Goal: Find specific page/section: Find specific page/section

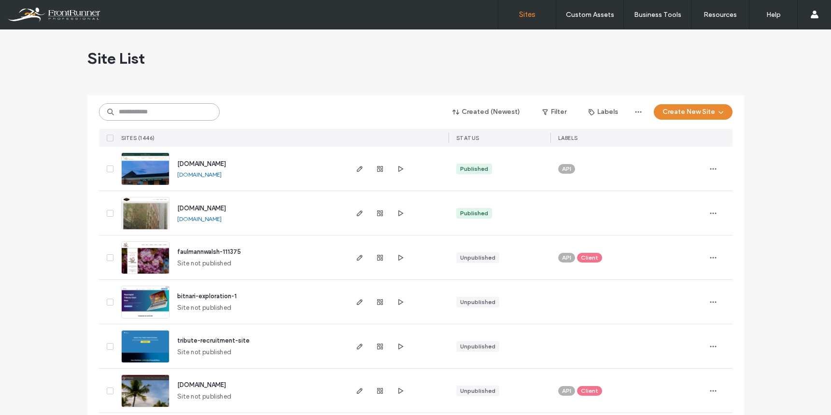
click at [148, 114] on input at bounding box center [159, 111] width 121 height 17
type input "*******"
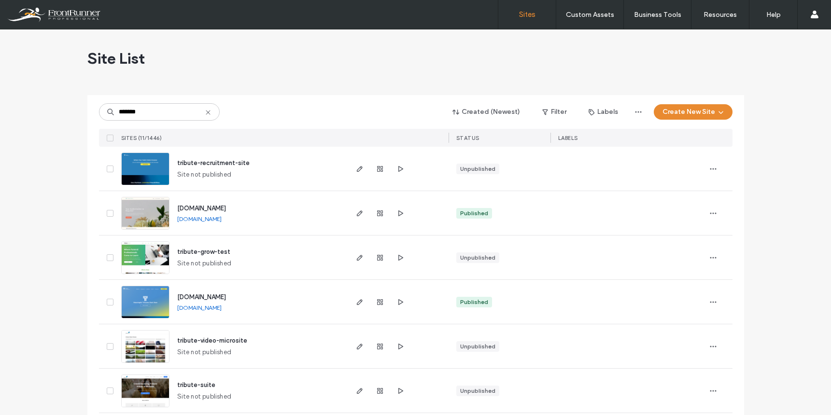
click at [145, 296] on img at bounding box center [145, 319] width 47 height 66
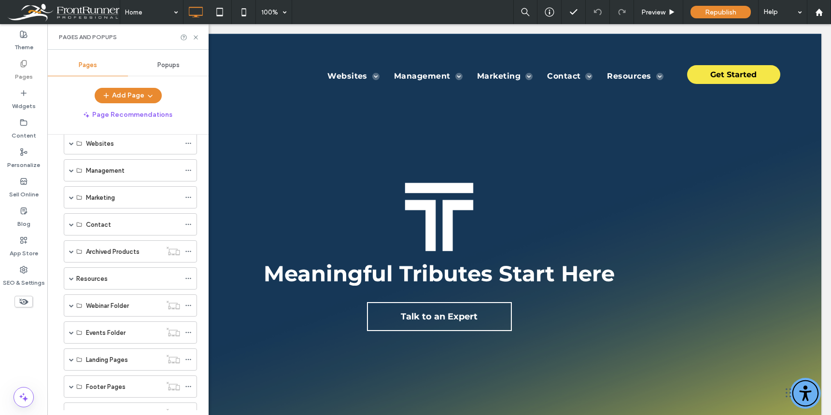
scroll to position [78, 0]
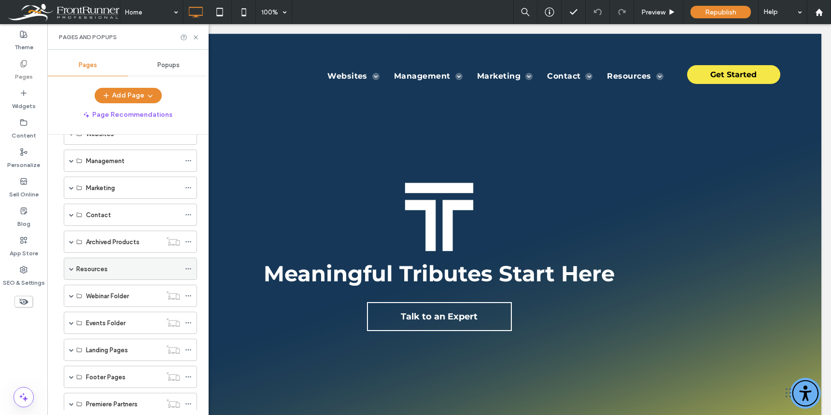
click at [71, 268] on span at bounding box center [71, 269] width 5 height 5
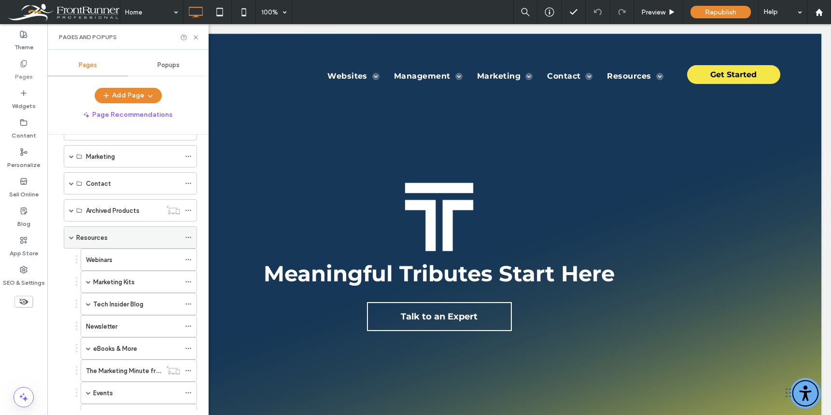
scroll to position [110, 0]
click at [74, 238] on div "Resources" at bounding box center [130, 237] width 133 height 22
click at [71, 238] on span at bounding box center [71, 237] width 5 height 5
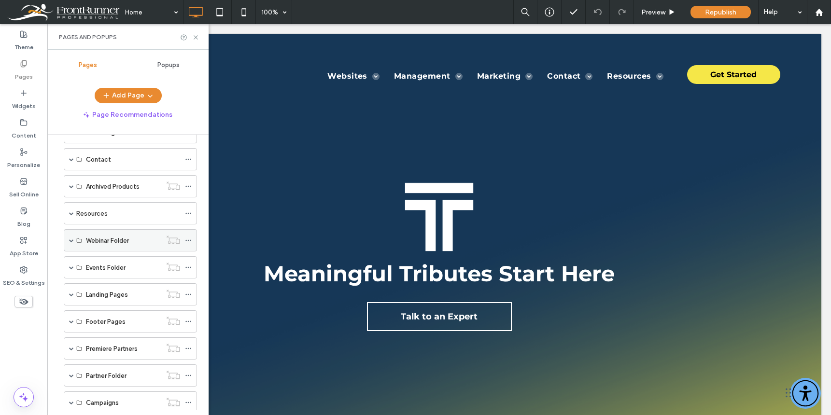
click at [70, 241] on span at bounding box center [71, 240] width 5 height 5
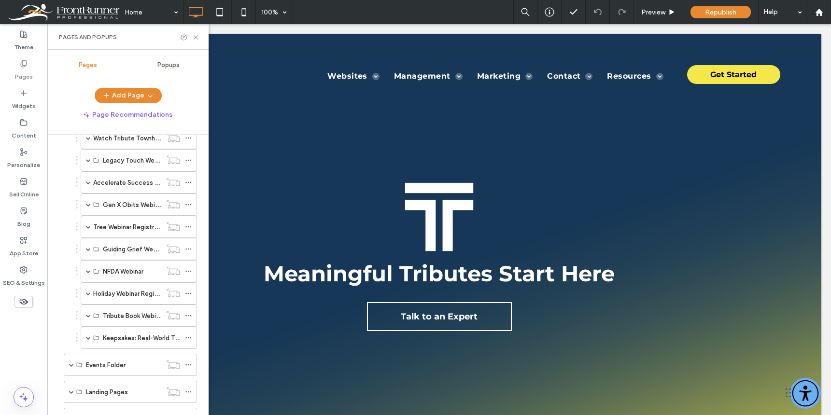
scroll to position [762, 0]
